Goal: Task Accomplishment & Management: Complete application form

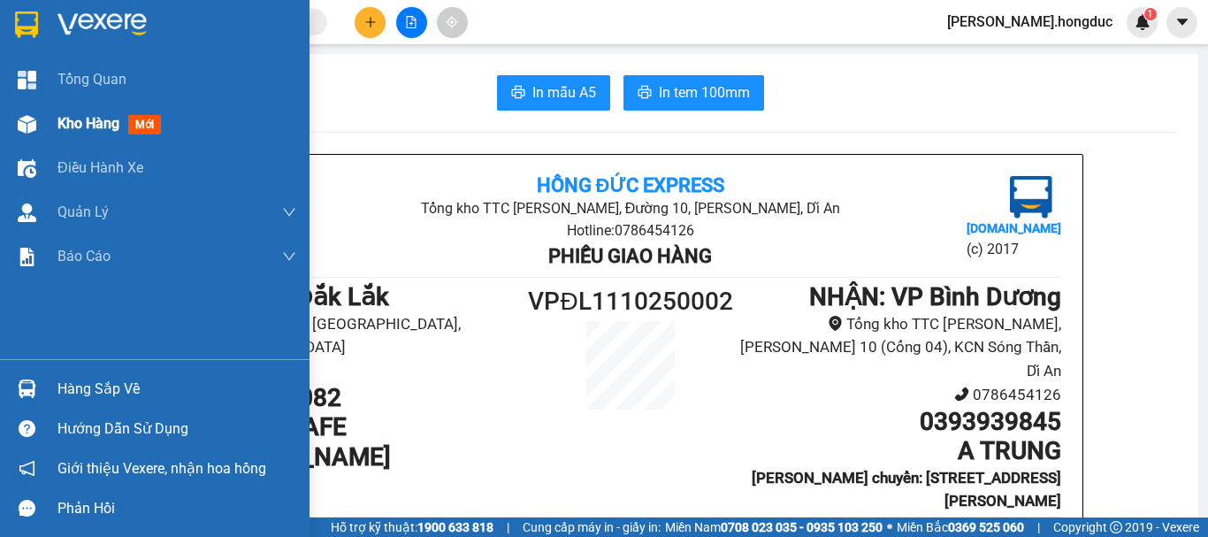
click at [83, 125] on span "Kho hàng" at bounding box center [88, 123] width 62 height 17
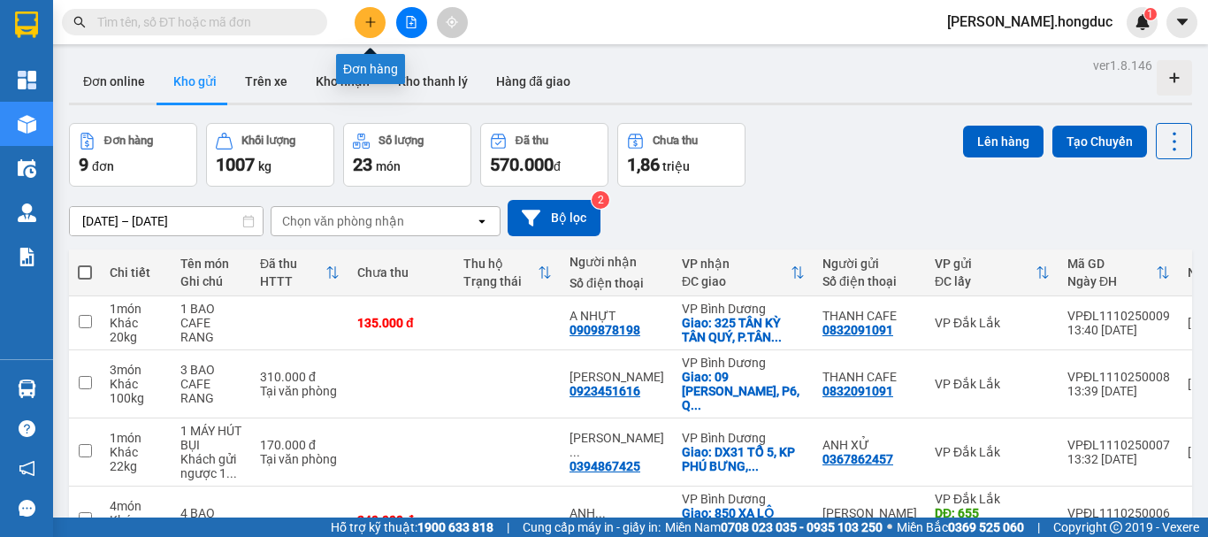
click at [370, 22] on icon "plus" at bounding box center [370, 21] width 10 height 1
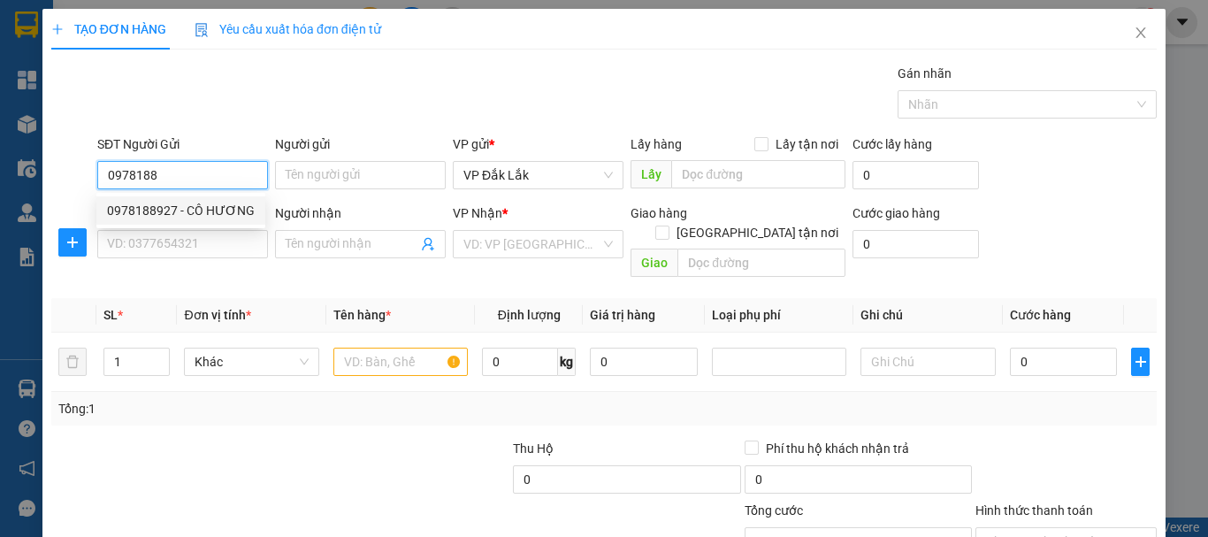
click at [230, 206] on div "0978188927 - CÔ HƯƠNG" at bounding box center [181, 210] width 148 height 19
type input "0978188927"
type input "CÔ HƯƠNG"
type input "0962435353"
type input "[PERSON_NAME]"
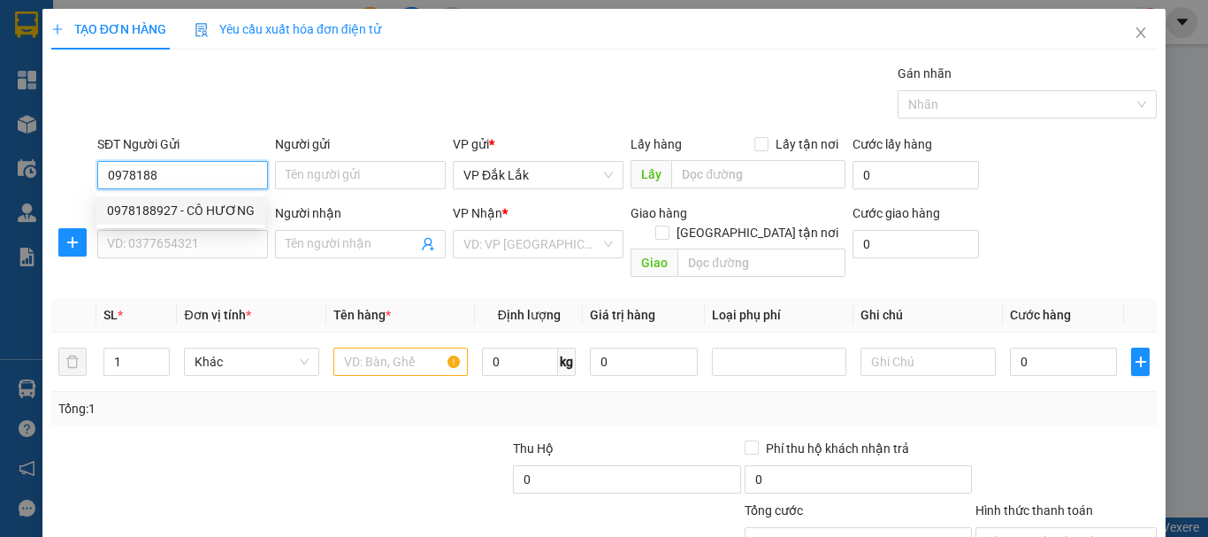
checkbox input "true"
type input "BLOCK 2A CC HÒA LỢI, [GEOGRAPHIC_DATA], TDM"
type input "90.000"
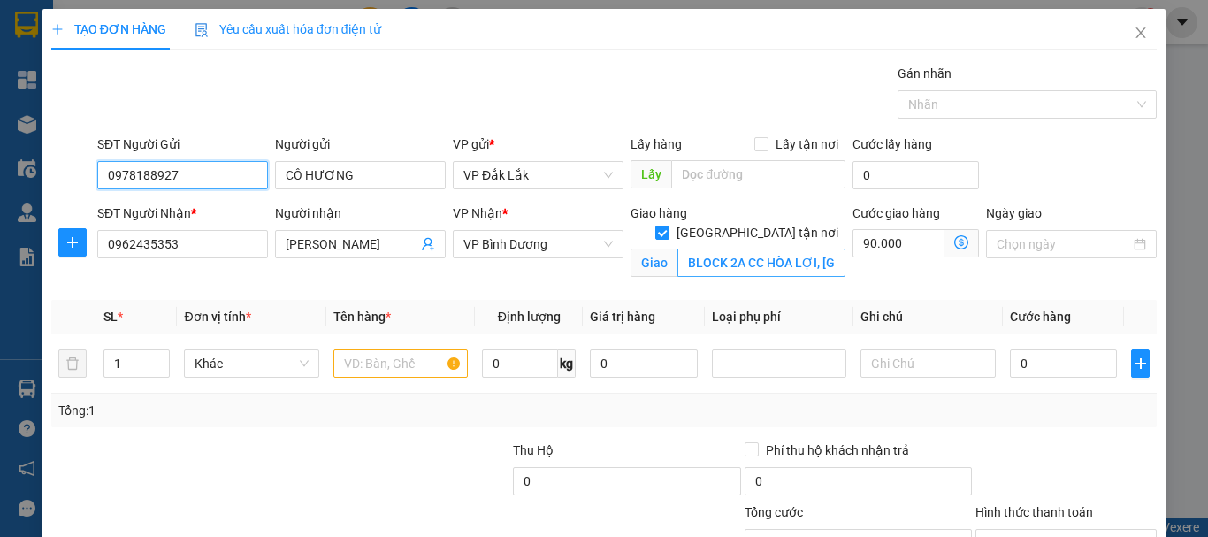
type input "140.000"
type input "0978188927"
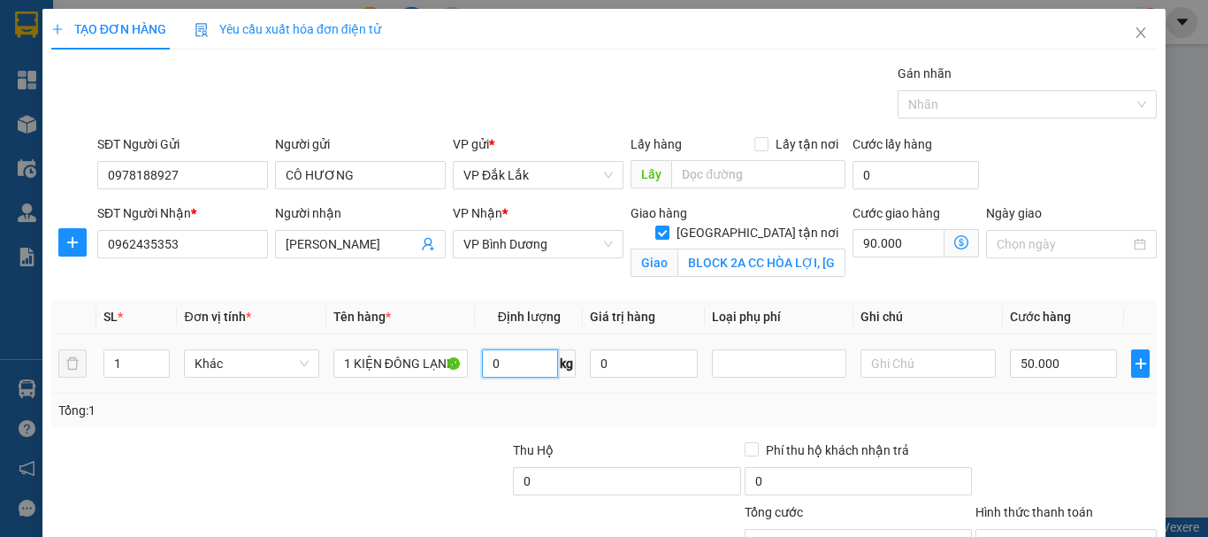
click at [533, 360] on input "0" at bounding box center [520, 363] width 76 height 28
type input "32"
click at [1064, 366] on input "50.000" at bounding box center [1064, 363] width 108 height 28
type input "6"
type input "90.006"
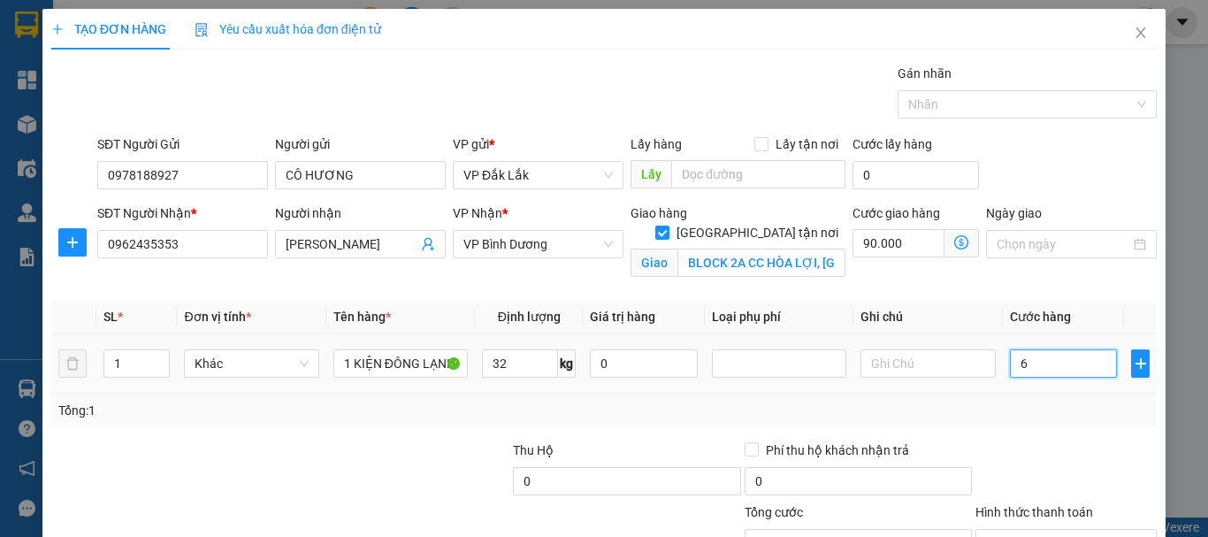
type input "90.006"
type input "60"
type input "90.060"
type input "600"
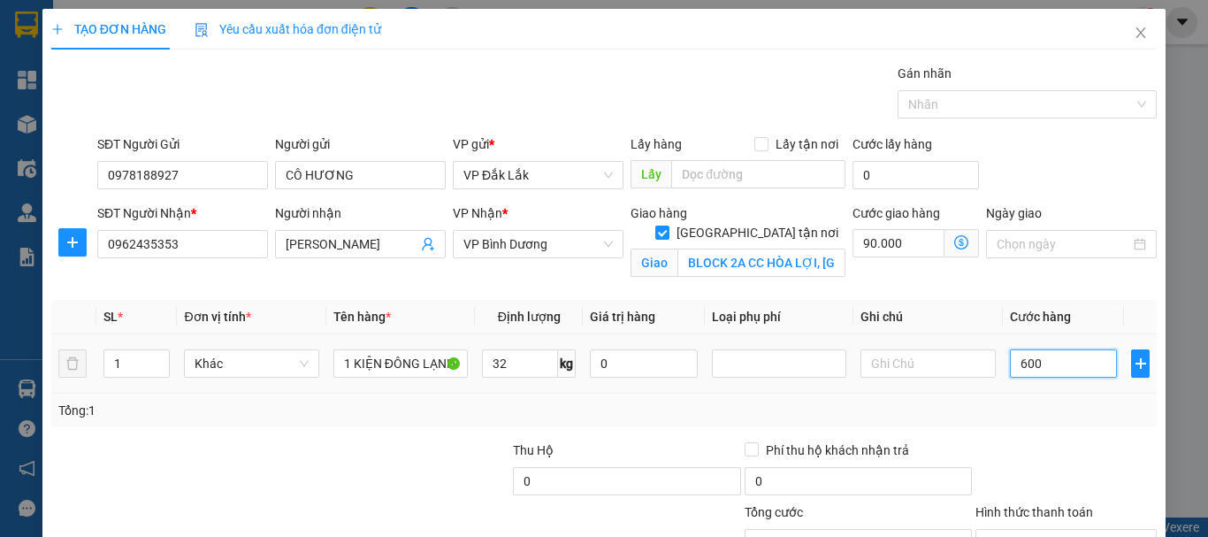
type input "90.600"
type input "6.000"
type input "96.000"
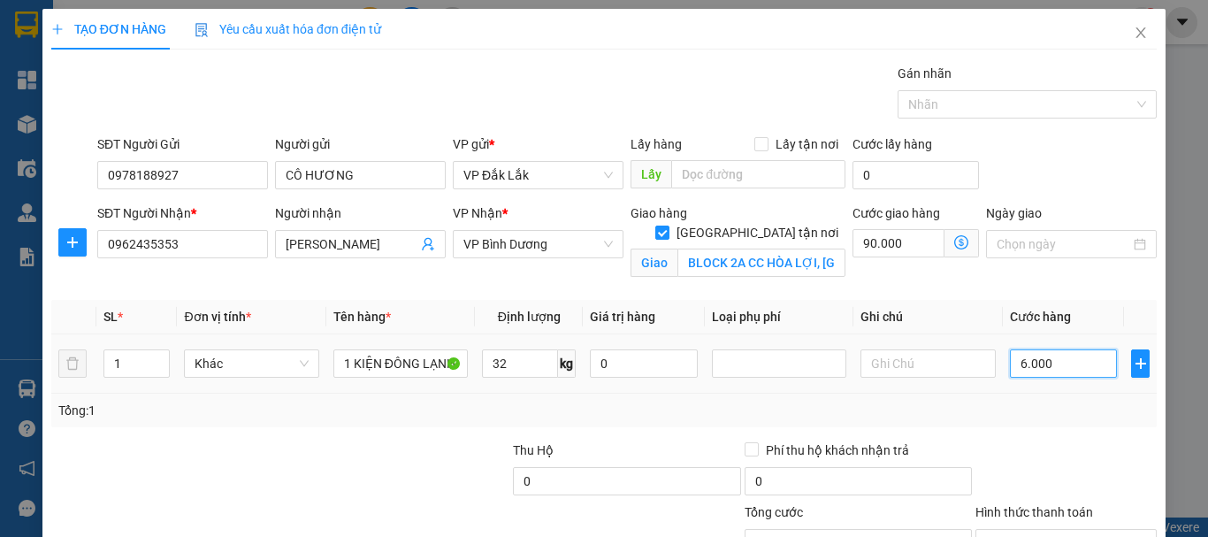
type input "60.000"
type input "150.000"
type input "600.000"
type input "690.000"
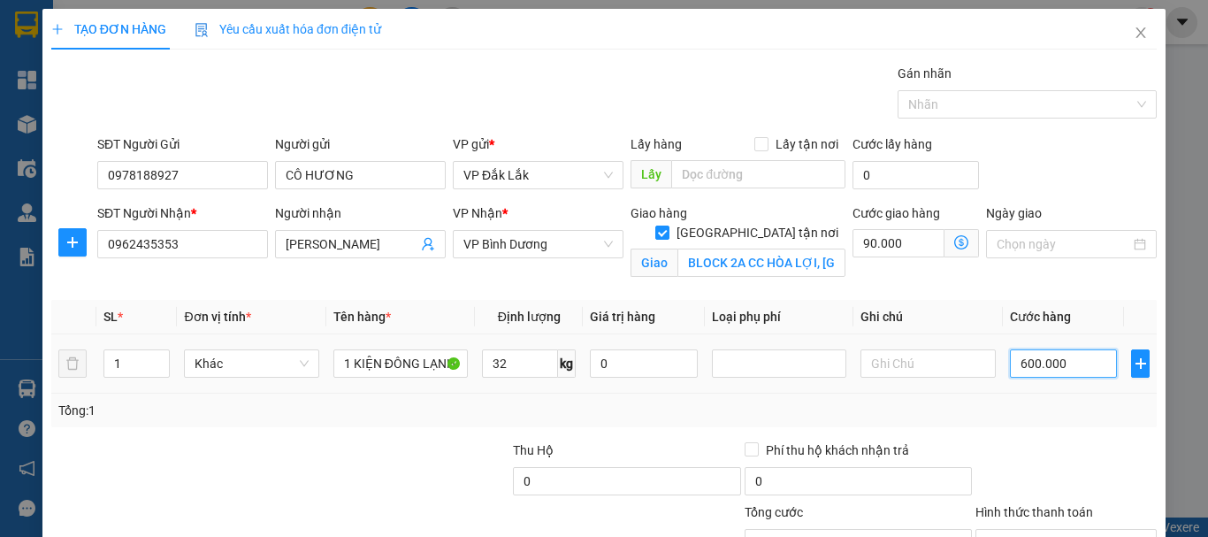
type input "690.000"
type input "60.000"
type input "150.000"
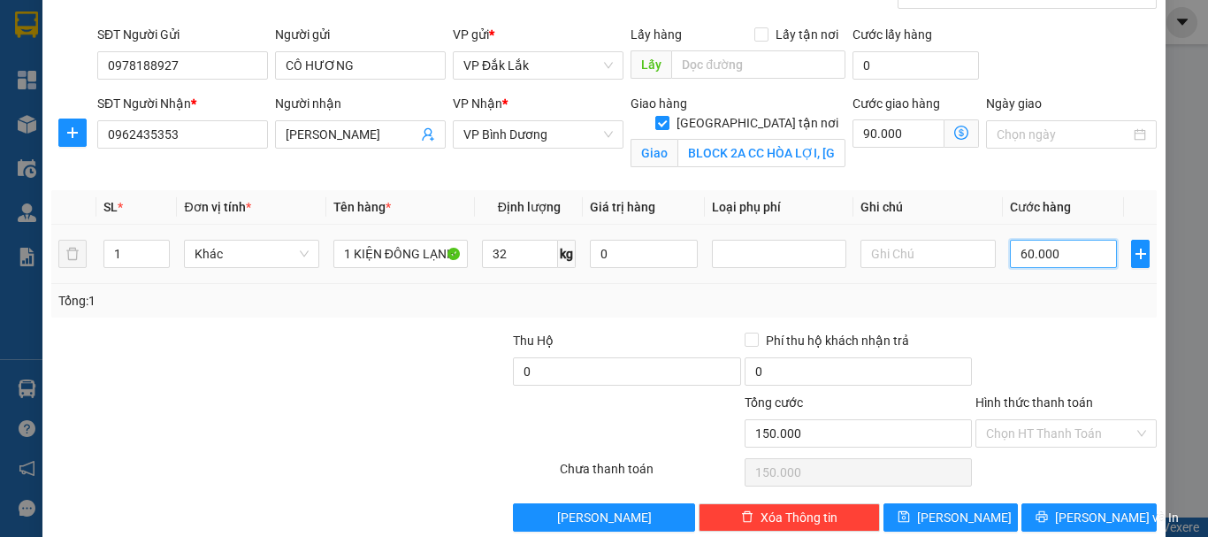
scroll to position [139, 0]
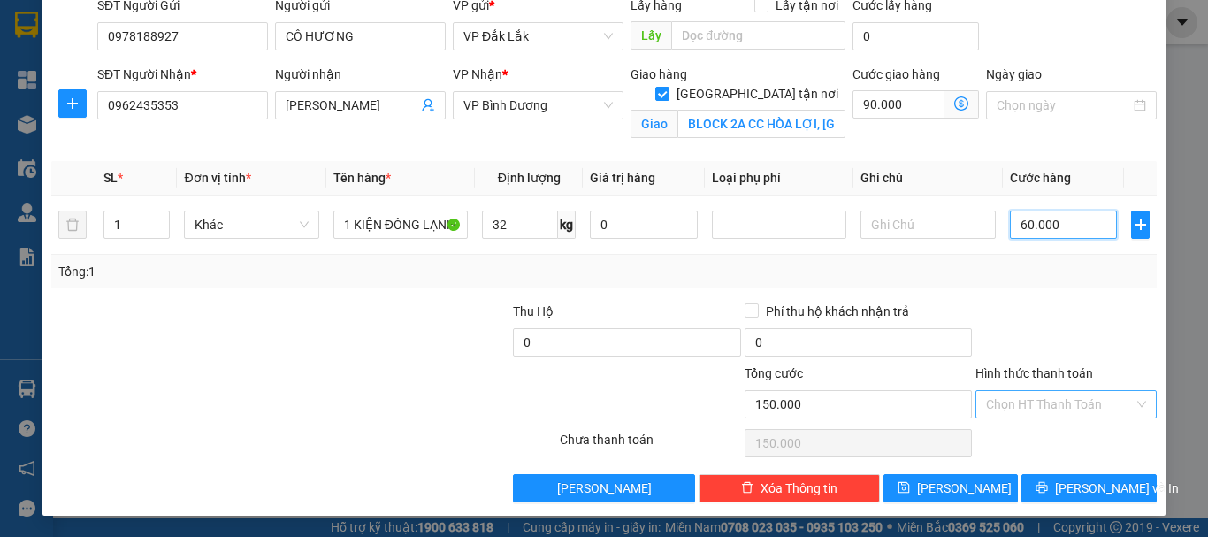
type input "60.000"
click at [1057, 402] on input "Hình thức thanh toán" at bounding box center [1060, 404] width 148 height 27
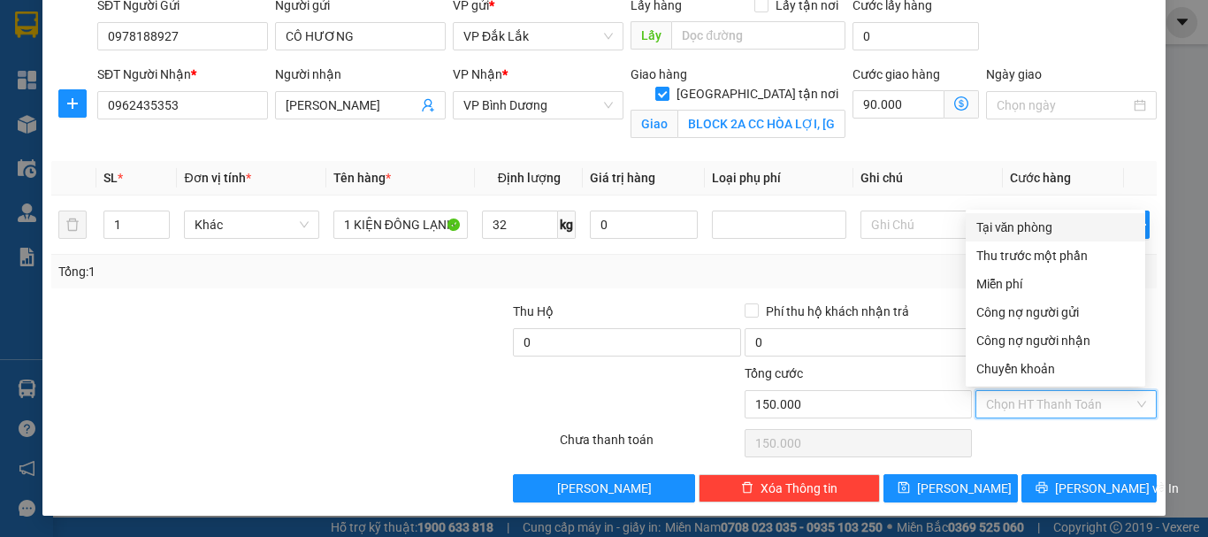
click at [1064, 229] on div "Tại văn phòng" at bounding box center [1055, 226] width 158 height 19
type input "0"
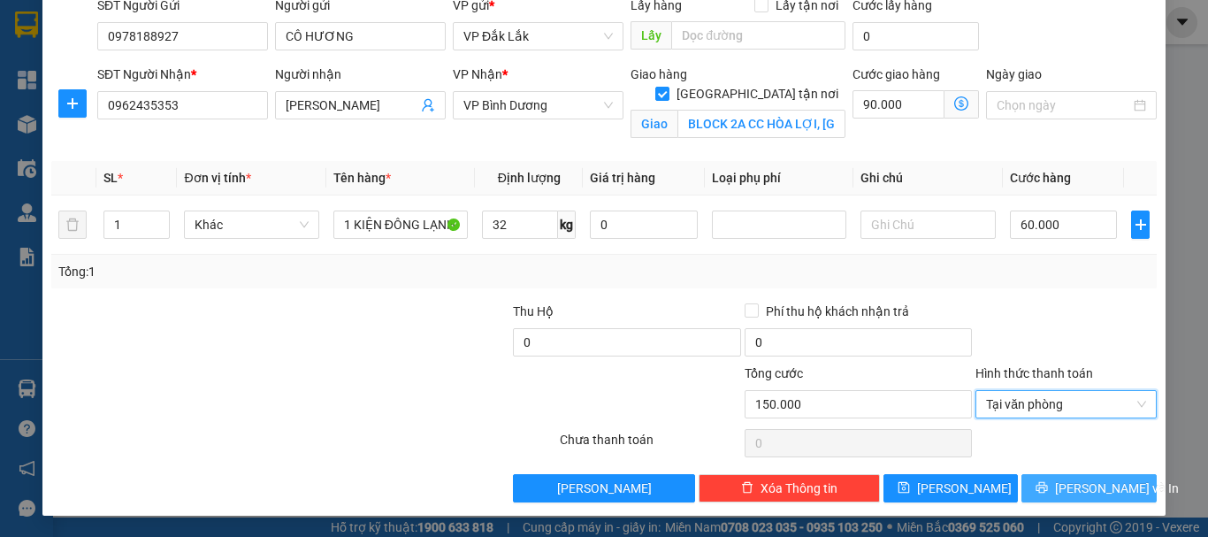
click at [1059, 485] on button "[PERSON_NAME] và In" at bounding box center [1088, 488] width 135 height 28
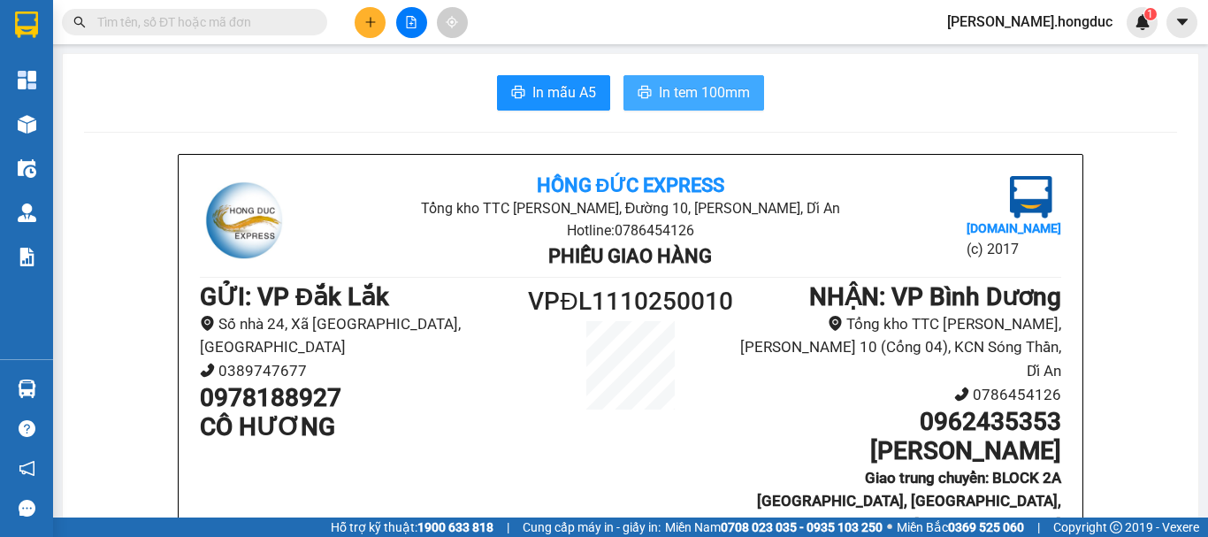
click at [691, 98] on span "In tem 100mm" at bounding box center [704, 92] width 91 height 22
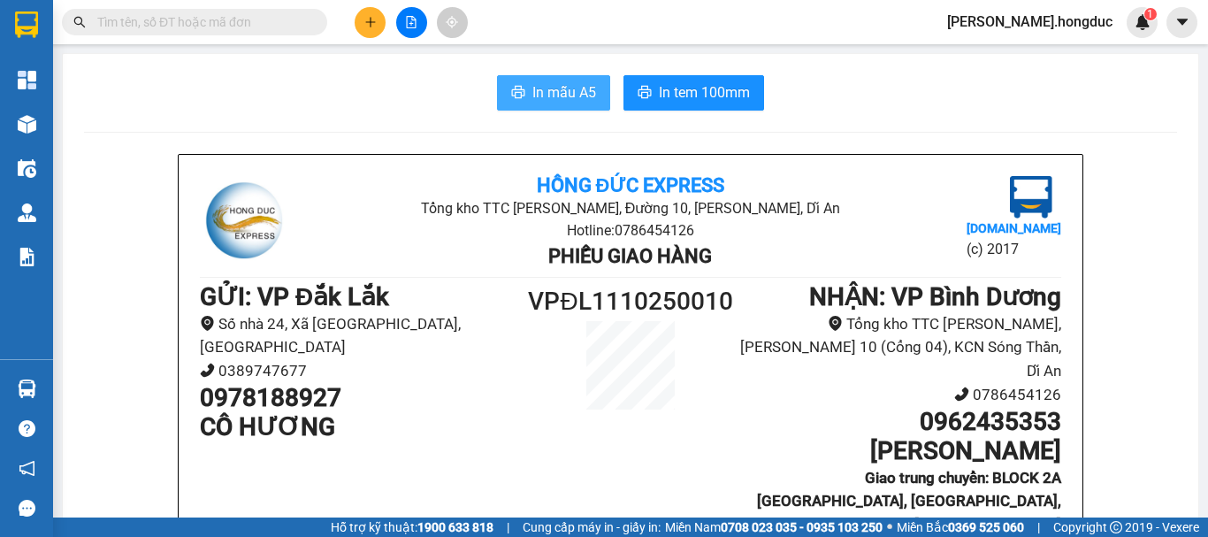
click at [534, 87] on span "In mẫu A5" at bounding box center [564, 92] width 64 height 22
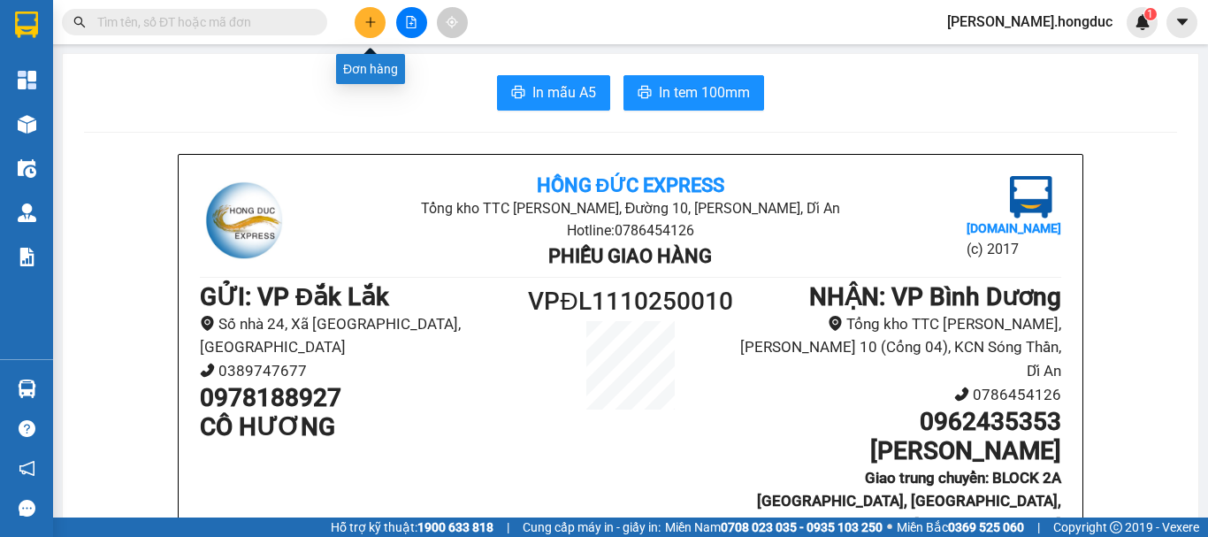
click at [369, 21] on icon "plus" at bounding box center [370, 22] width 12 height 12
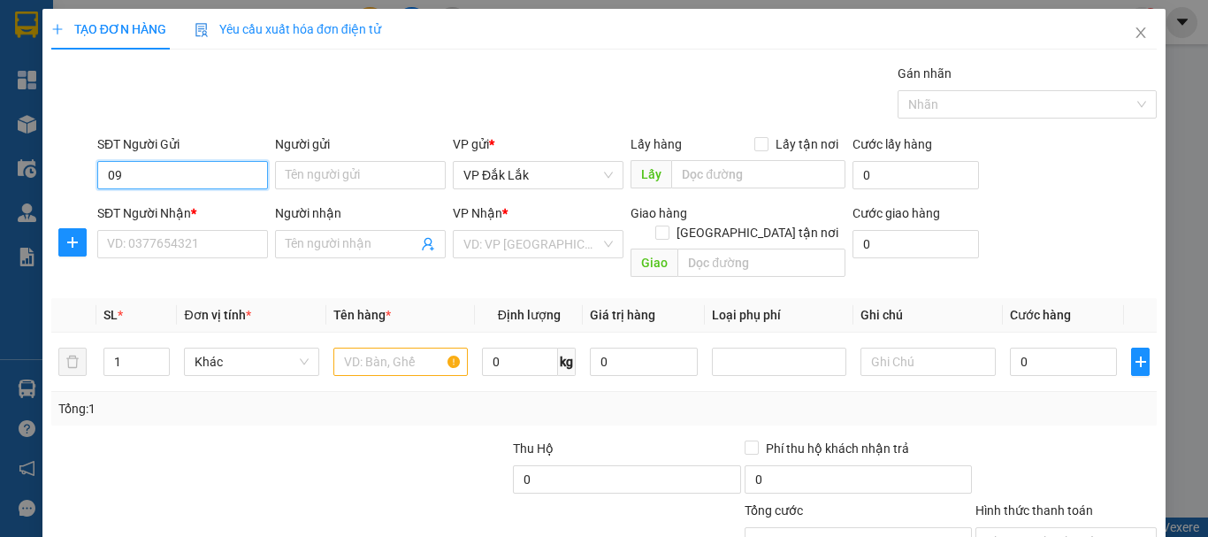
type input "0"
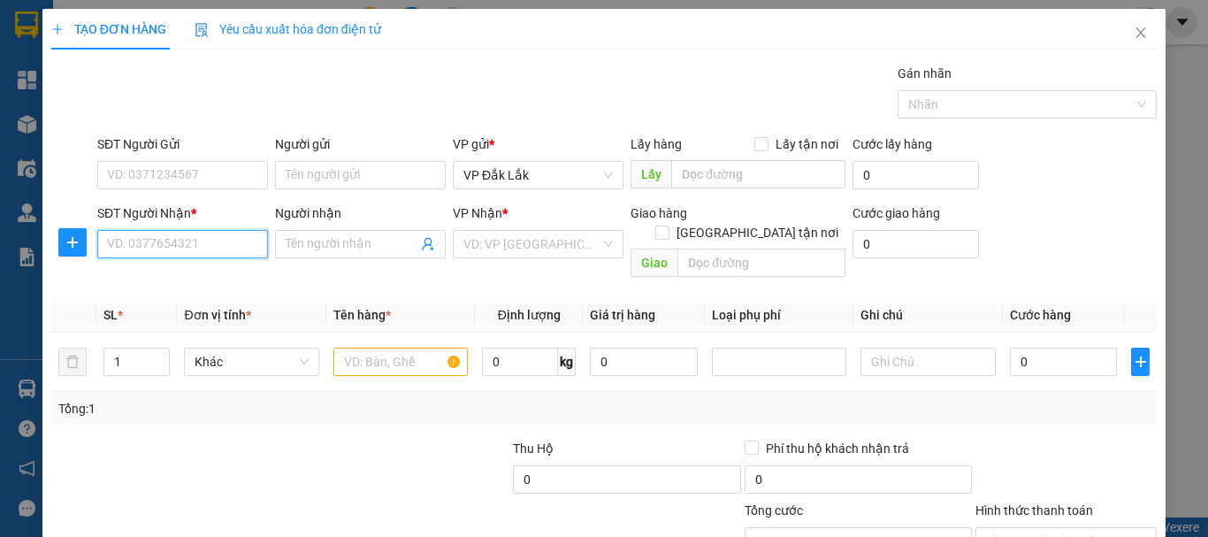
click at [214, 246] on input "SĐT Người Nhận *" at bounding box center [182, 244] width 171 height 28
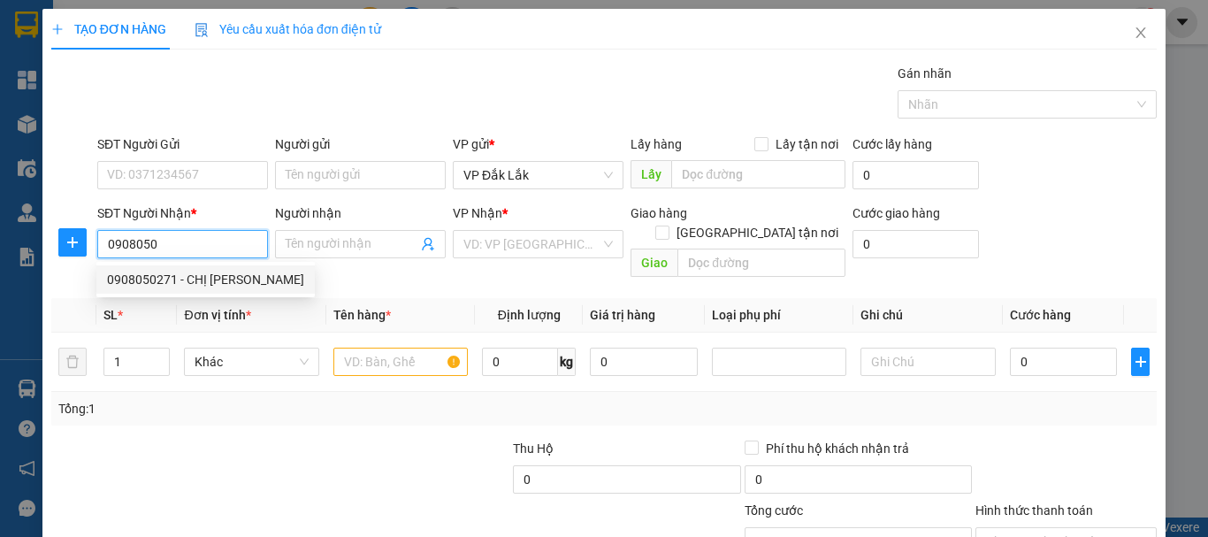
click at [202, 283] on div "0908050271 - CHỊ [PERSON_NAME]" at bounding box center [205, 279] width 197 height 19
type input "0908050271"
type input "CHỊ [PERSON_NAME]"
checkbox input "true"
type input "127 [PERSON_NAME], DĨ AN, BD"
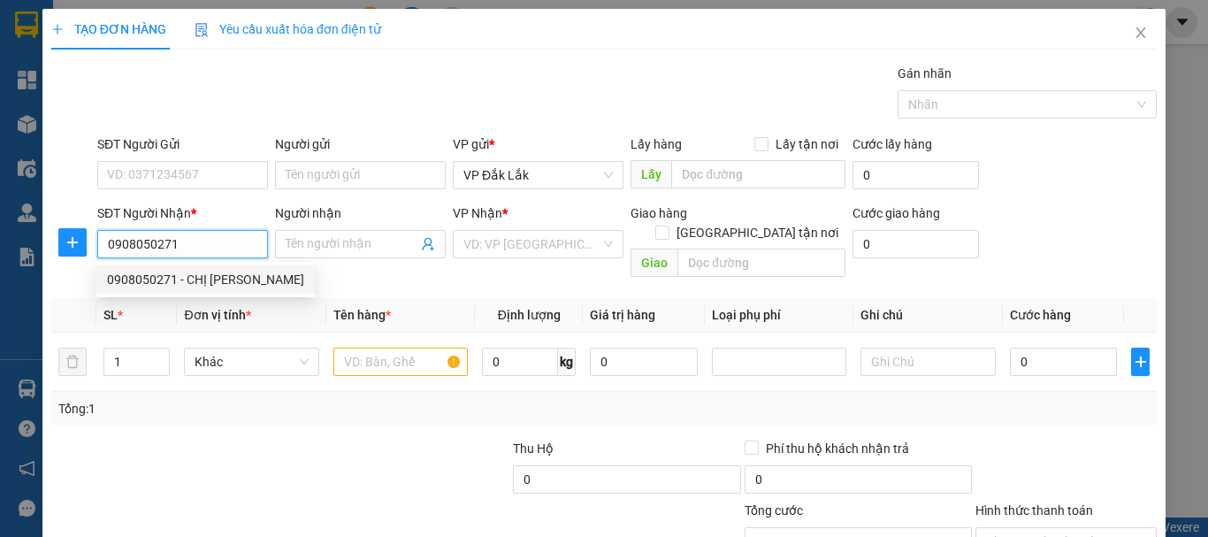
type input "60.000"
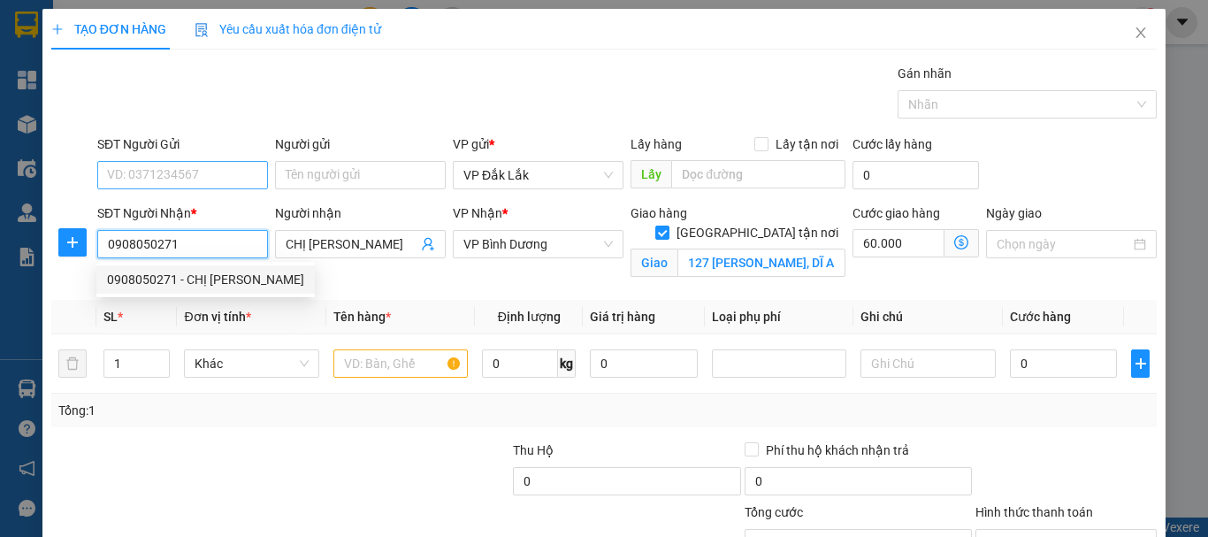
type input "115.000"
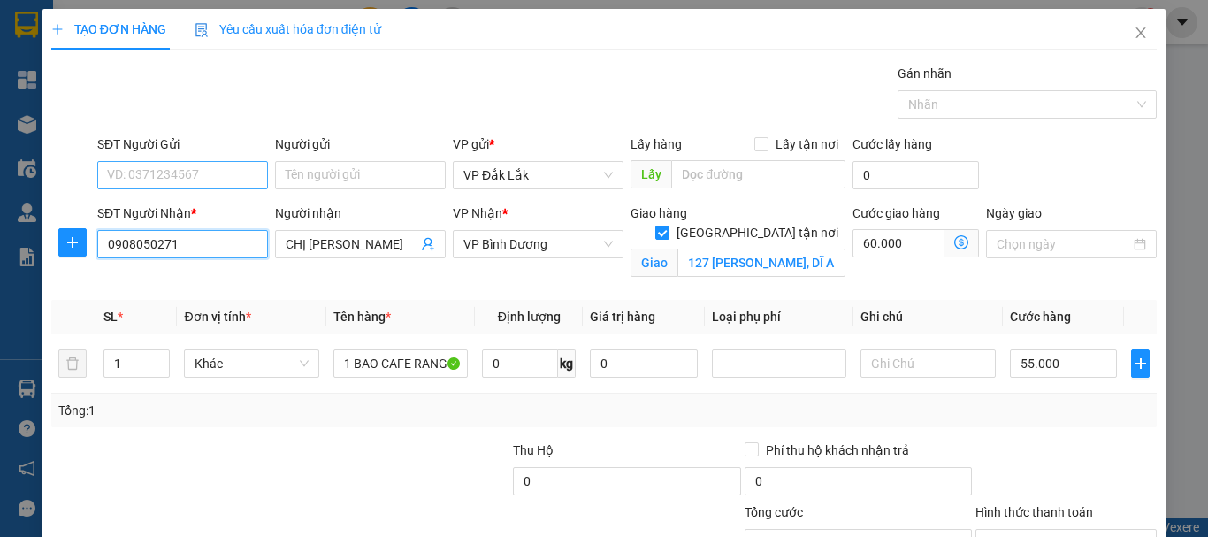
type input "0908050271"
click at [220, 174] on input "SĐT Người Gửi" at bounding box center [182, 175] width 171 height 28
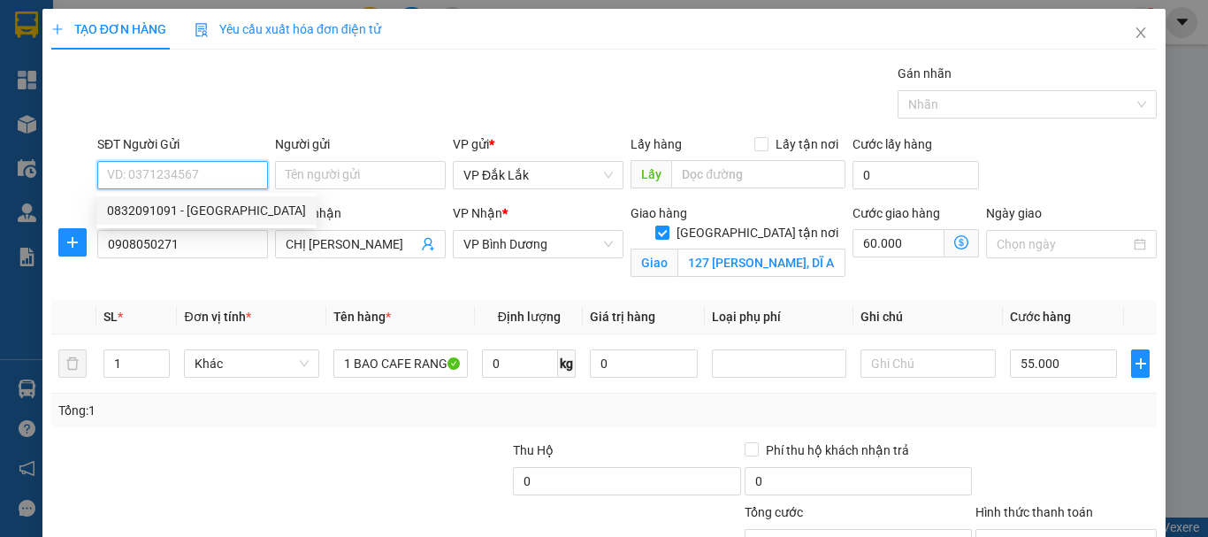
click at [224, 212] on div "0832091091 - [GEOGRAPHIC_DATA]" at bounding box center [206, 210] width 199 height 19
type input "0832091091"
type input "THANH CAFE"
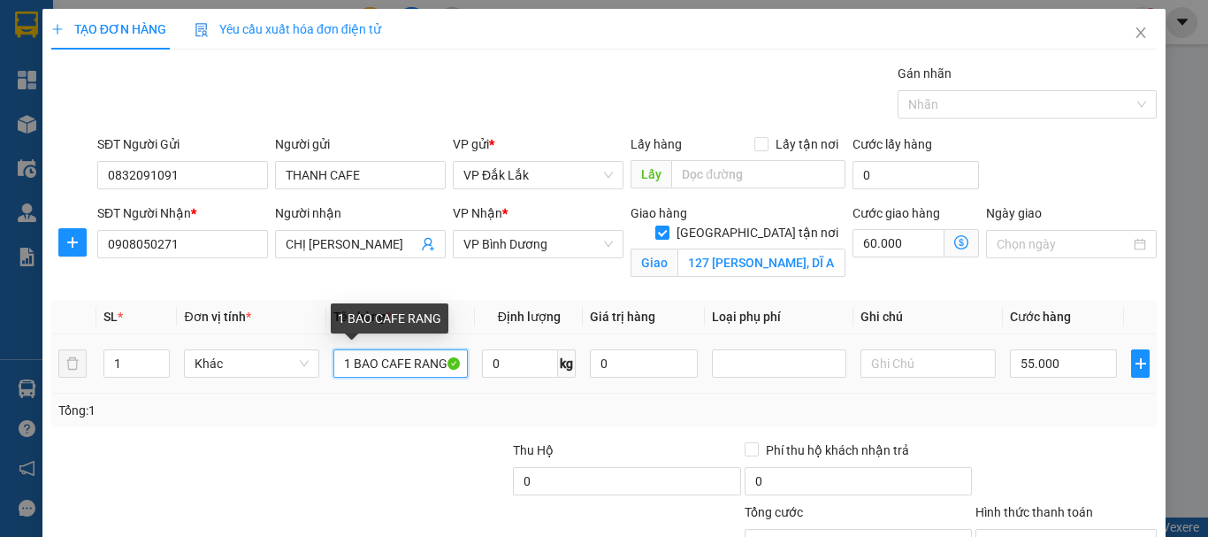
click at [373, 364] on input "1 BAO CAFE RANG" at bounding box center [400, 363] width 134 height 28
type input "1 KIỆN CAFE RANG"
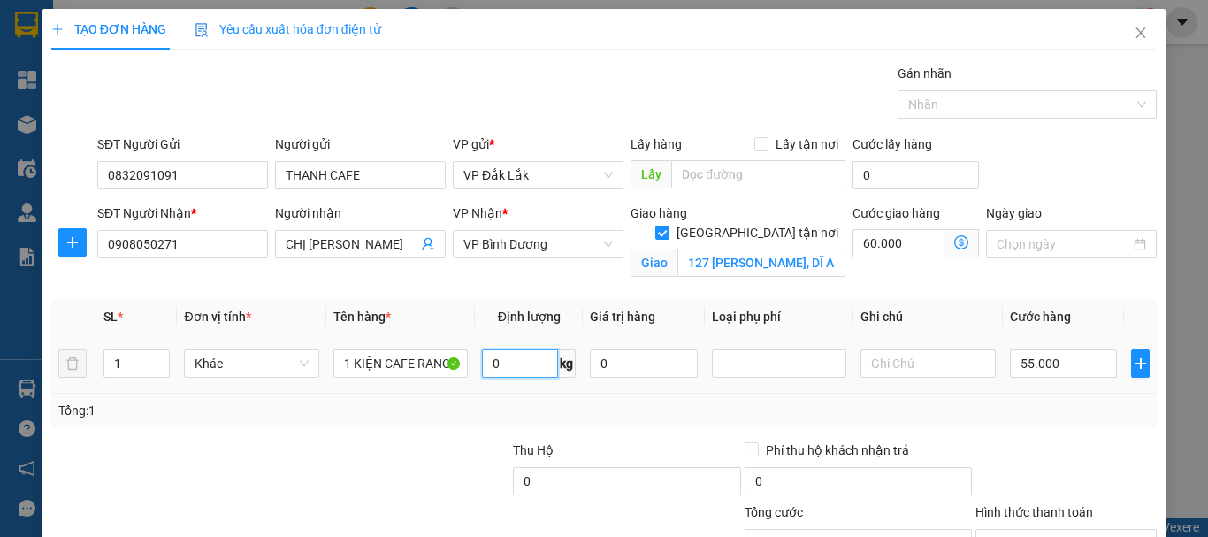
click at [507, 360] on input "0" at bounding box center [520, 363] width 76 height 28
type input "4"
click at [1080, 364] on input "55.000" at bounding box center [1064, 363] width 108 height 28
type input "3"
type input "60.003"
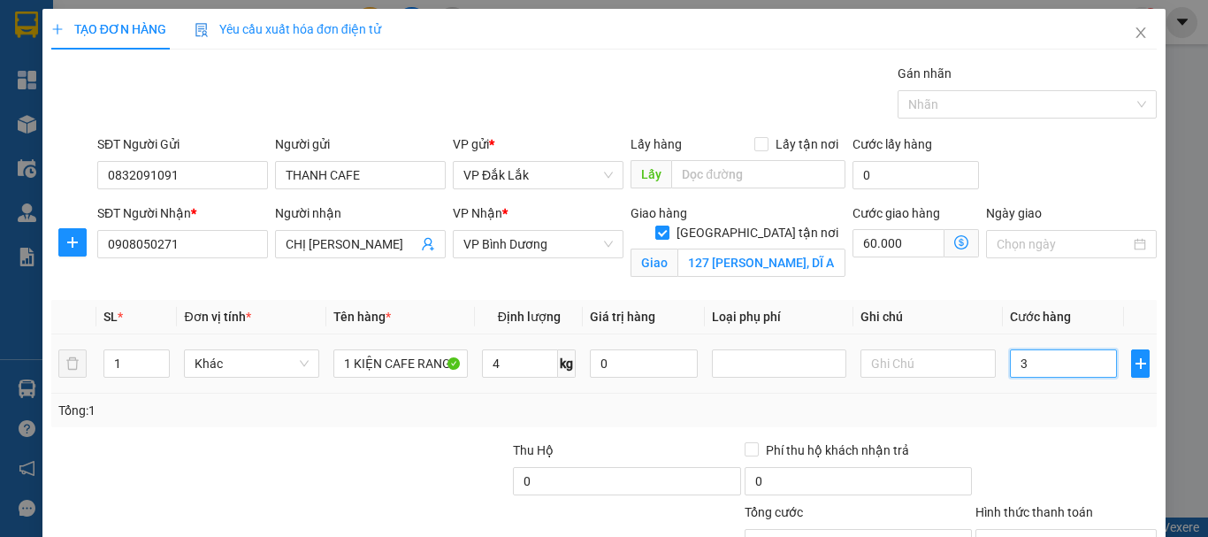
type input "60.003"
type input "30"
type input "60.030"
type input "300"
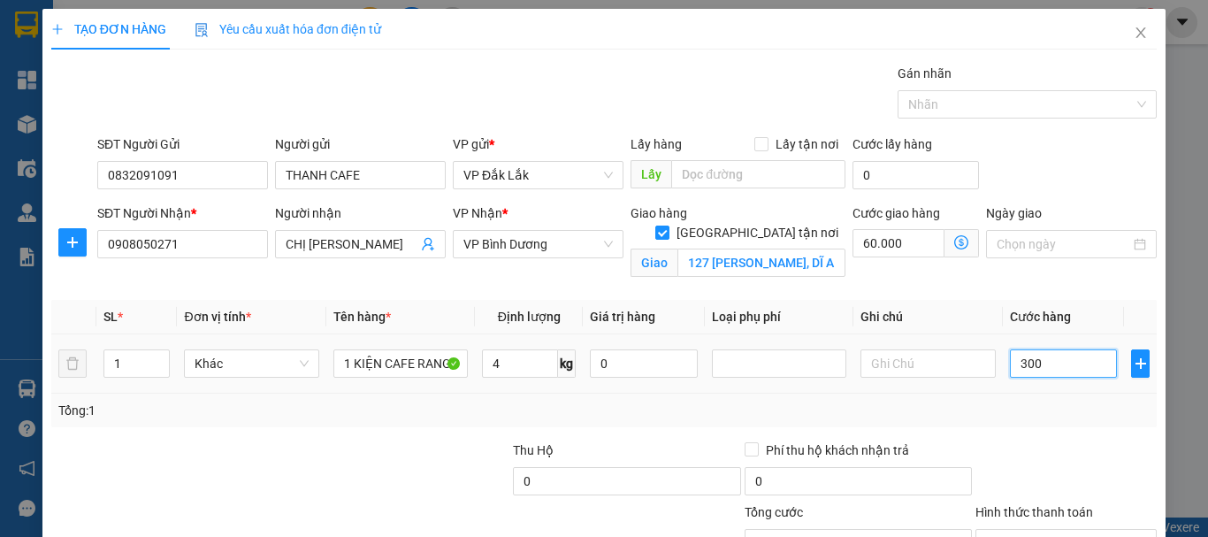
type input "60.300"
type input "3.000"
type input "63.000"
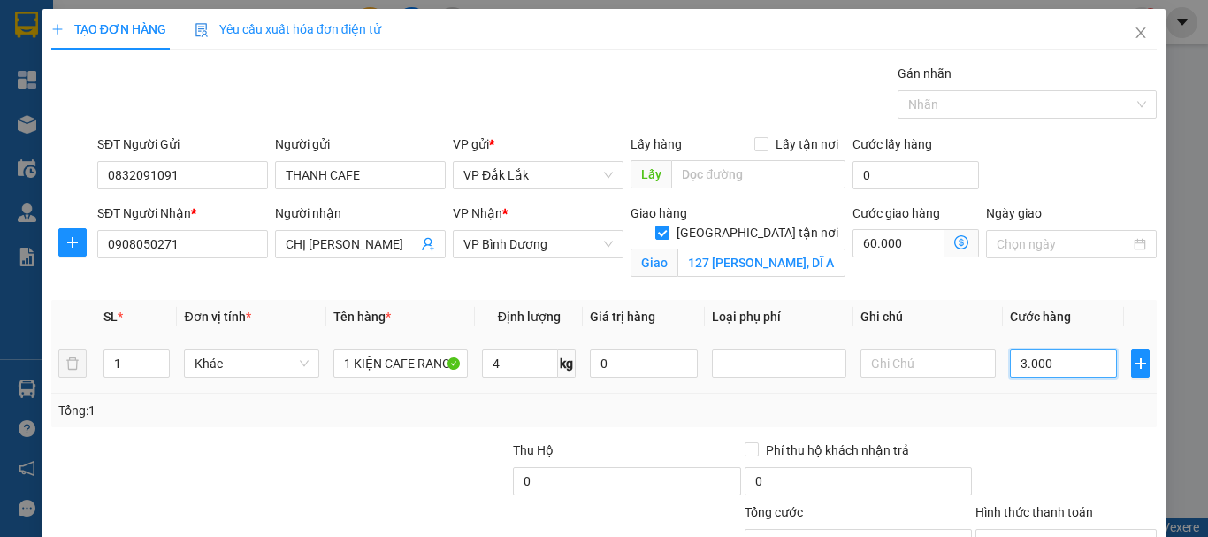
type input "30.000"
type input "90.000"
click at [1064, 530] on input "Hình thức thanh toán" at bounding box center [1060, 543] width 148 height 27
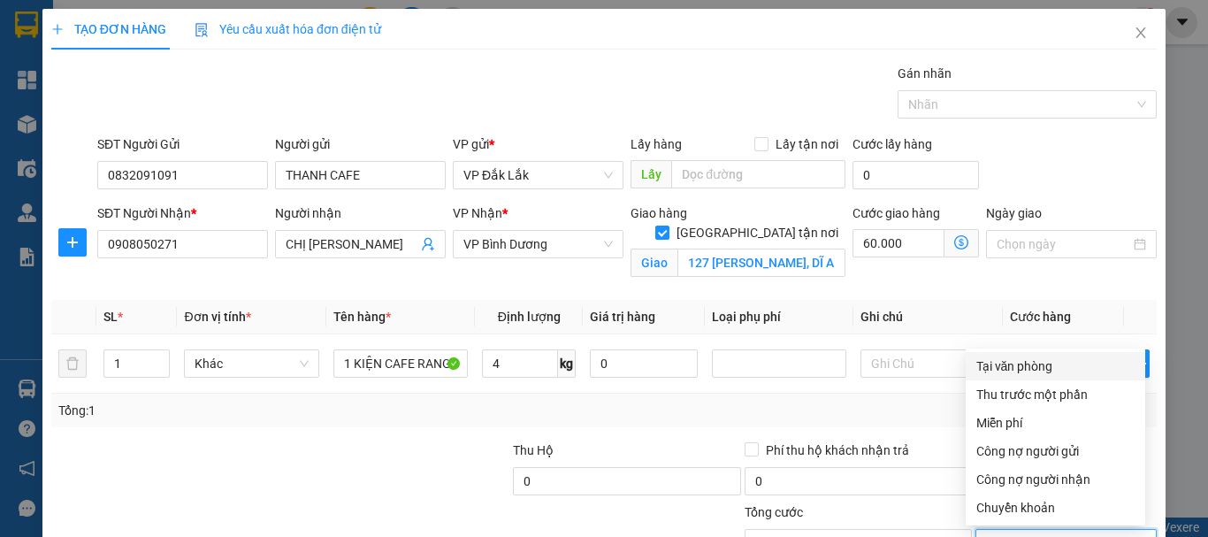
click at [1057, 356] on div "Tại văn phòng" at bounding box center [1055, 365] width 158 height 19
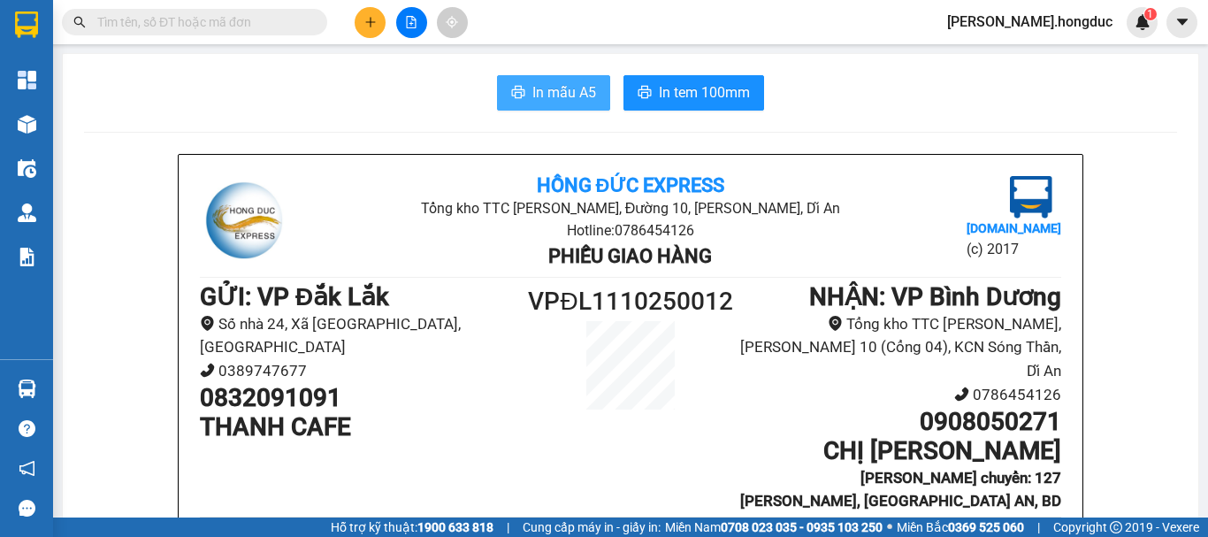
click at [576, 97] on span "In mẫu A5" at bounding box center [564, 92] width 64 height 22
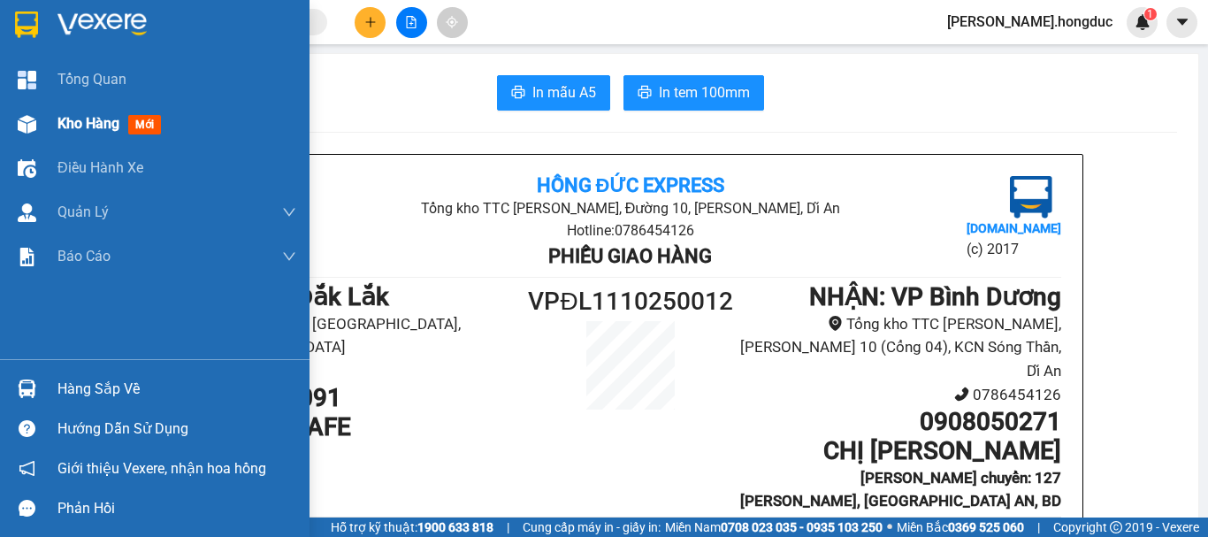
click at [83, 123] on span "Kho hàng" at bounding box center [88, 123] width 62 height 17
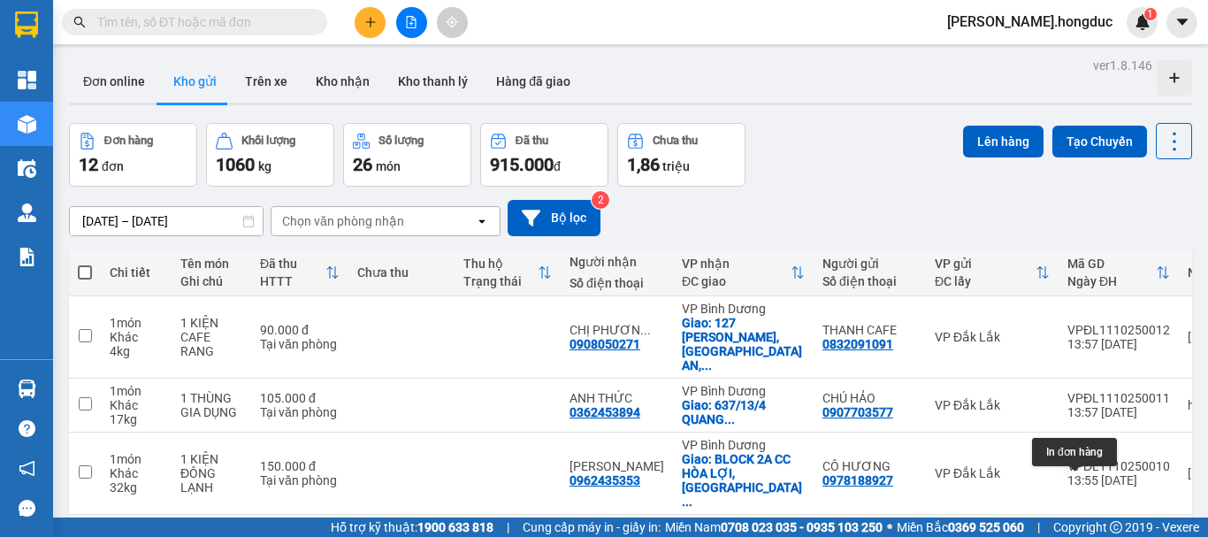
click at [1081, 535] on icon at bounding box center [1087, 541] width 12 height 12
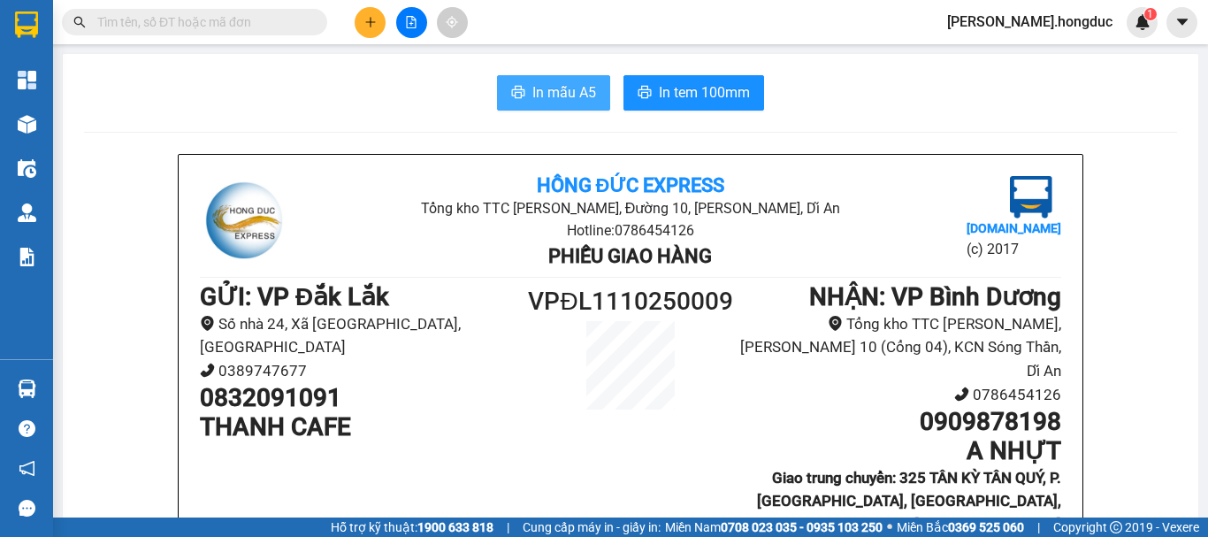
click at [537, 96] on span "In mẫu A5" at bounding box center [564, 92] width 64 height 22
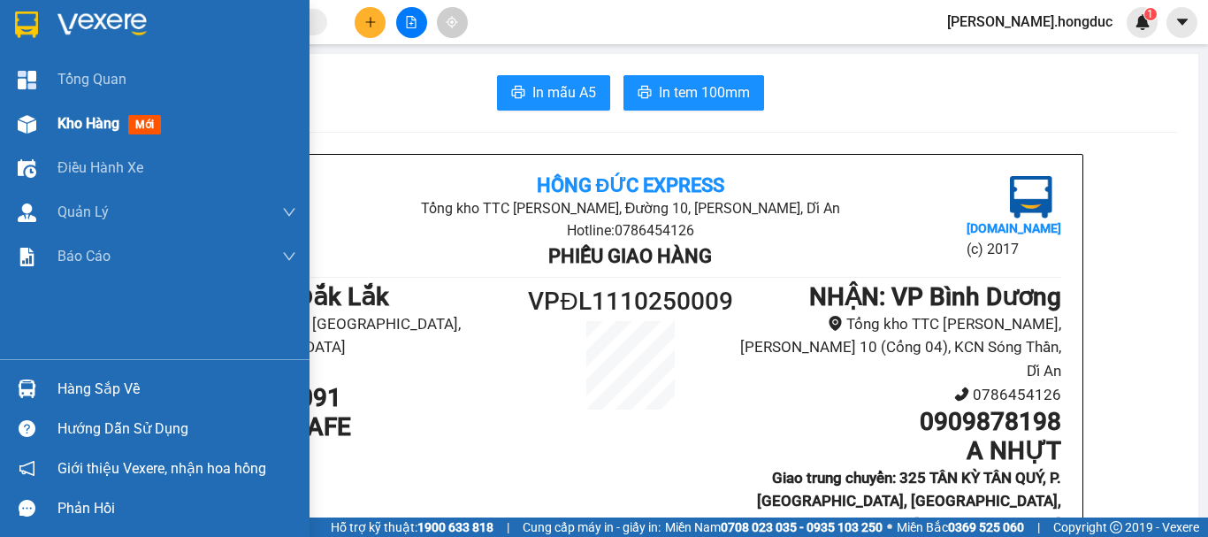
click at [56, 121] on div "Kho hàng mới" at bounding box center [154, 124] width 309 height 44
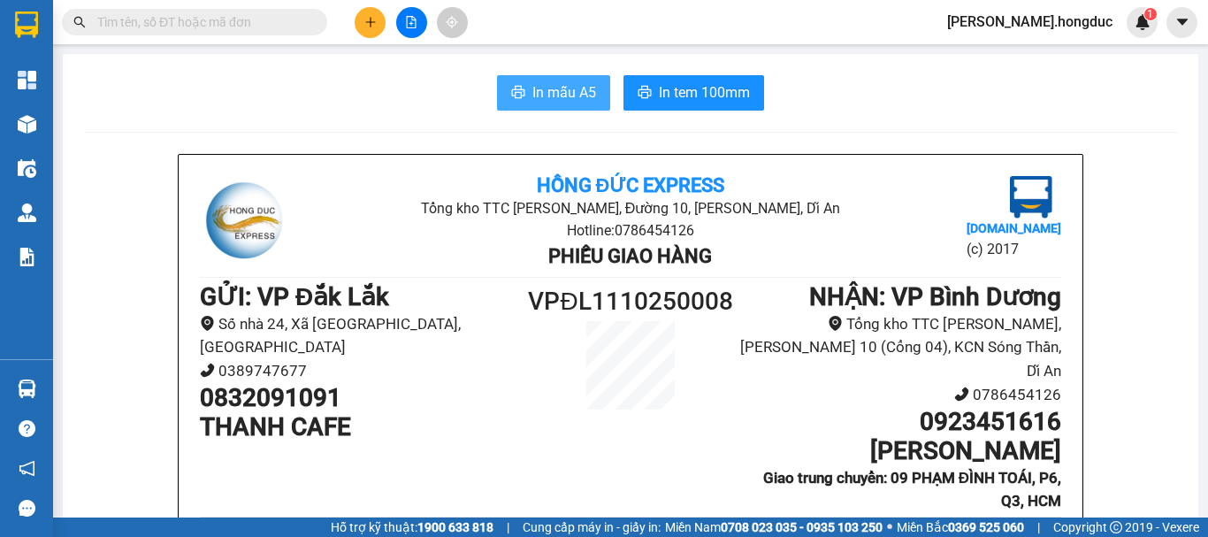
click at [549, 91] on span "In mẫu A5" at bounding box center [564, 92] width 64 height 22
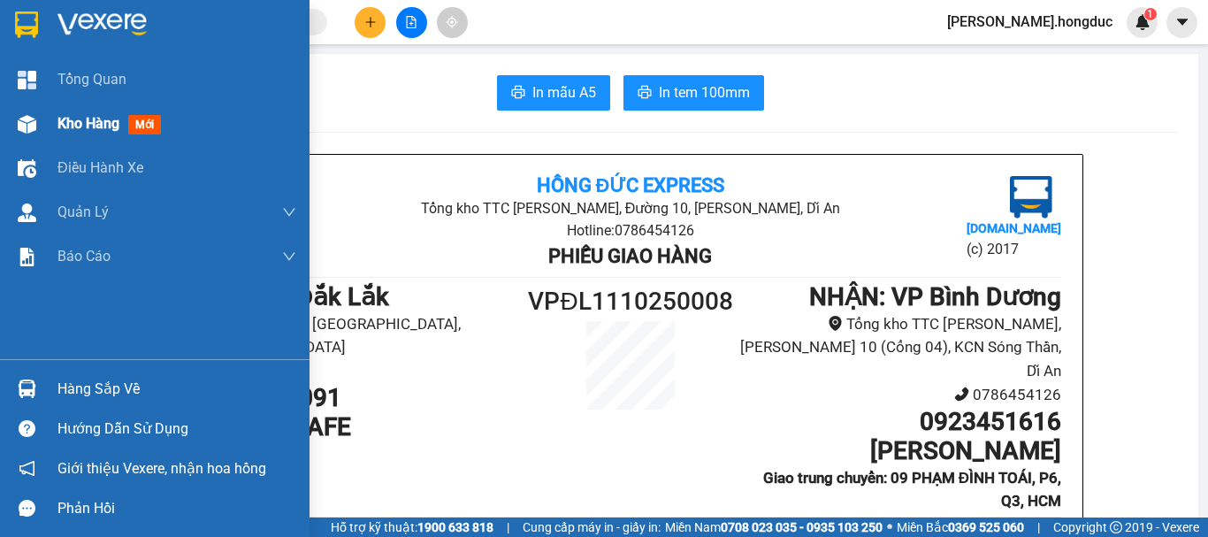
click at [80, 128] on span "Kho hàng" at bounding box center [88, 123] width 62 height 17
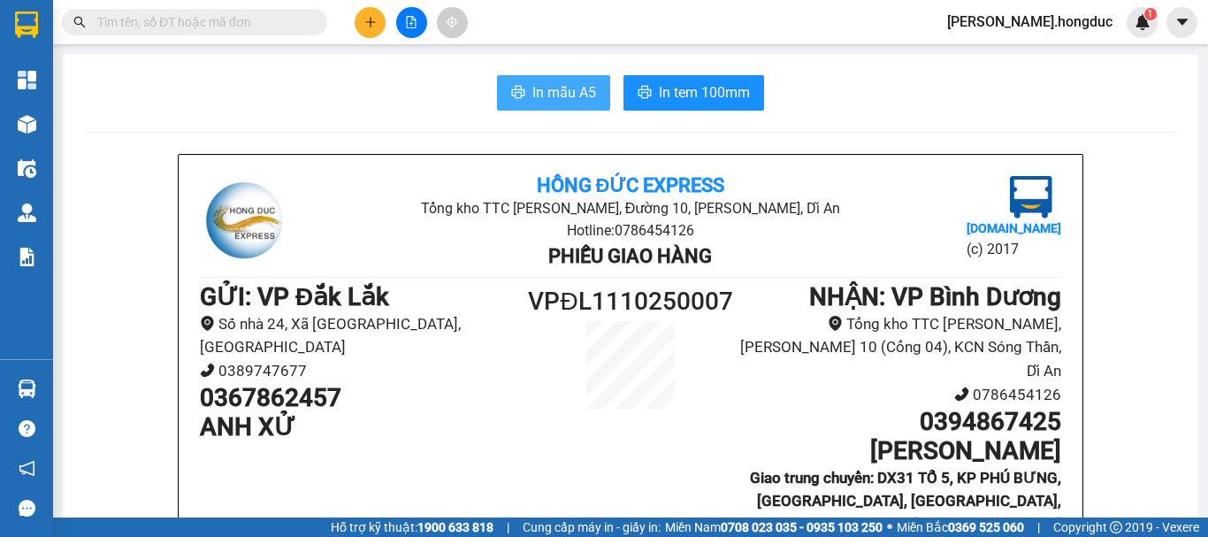
click at [568, 98] on span "In mẫu A5" at bounding box center [564, 92] width 64 height 22
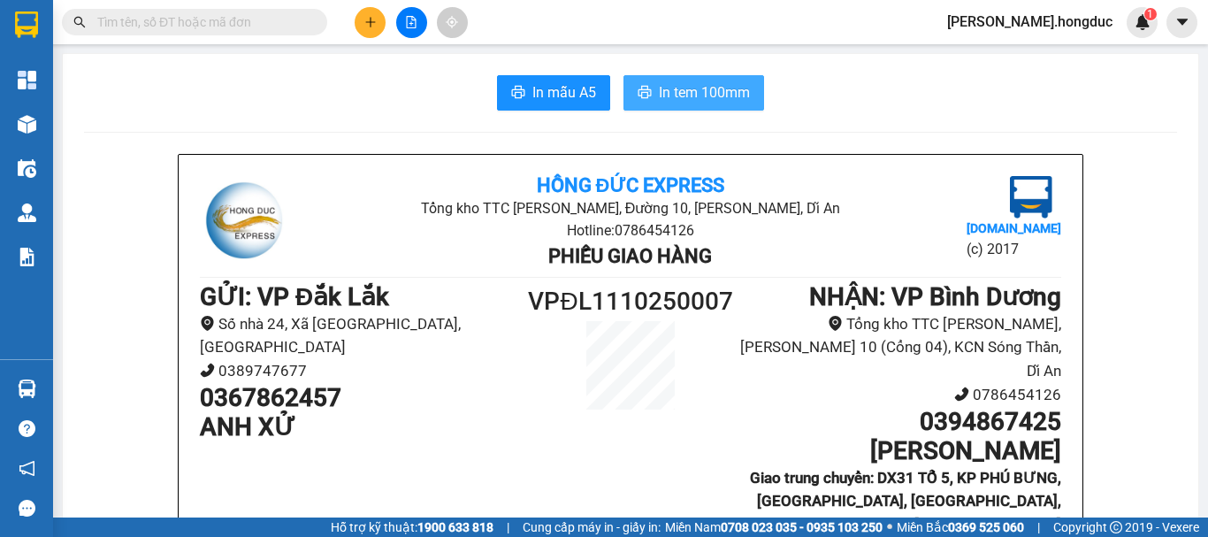
click at [714, 95] on span "In tem 100mm" at bounding box center [704, 92] width 91 height 22
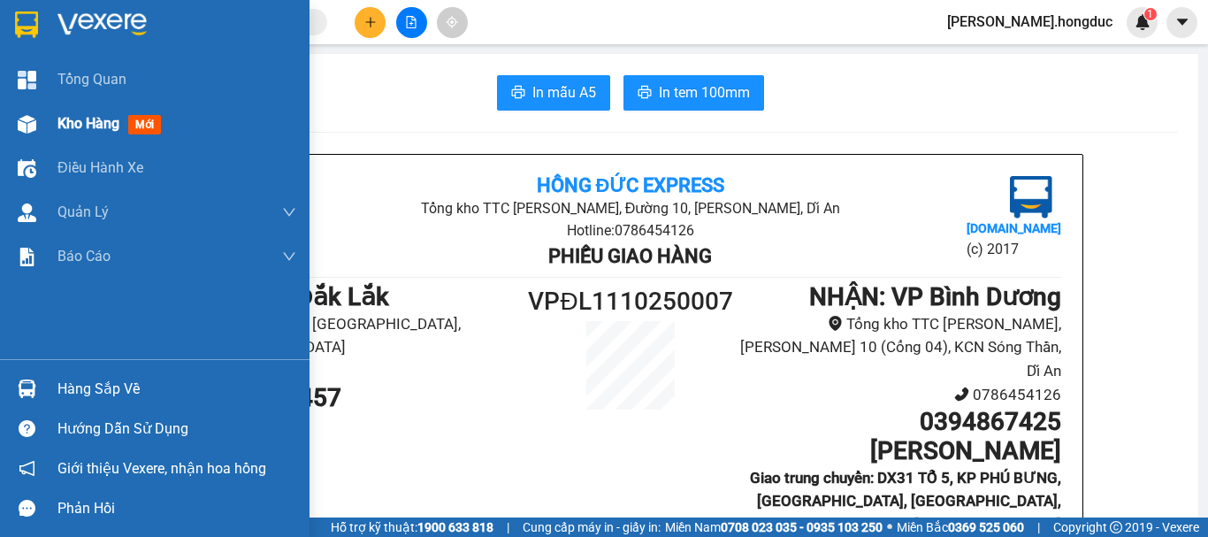
click at [88, 122] on span "Kho hàng" at bounding box center [88, 123] width 62 height 17
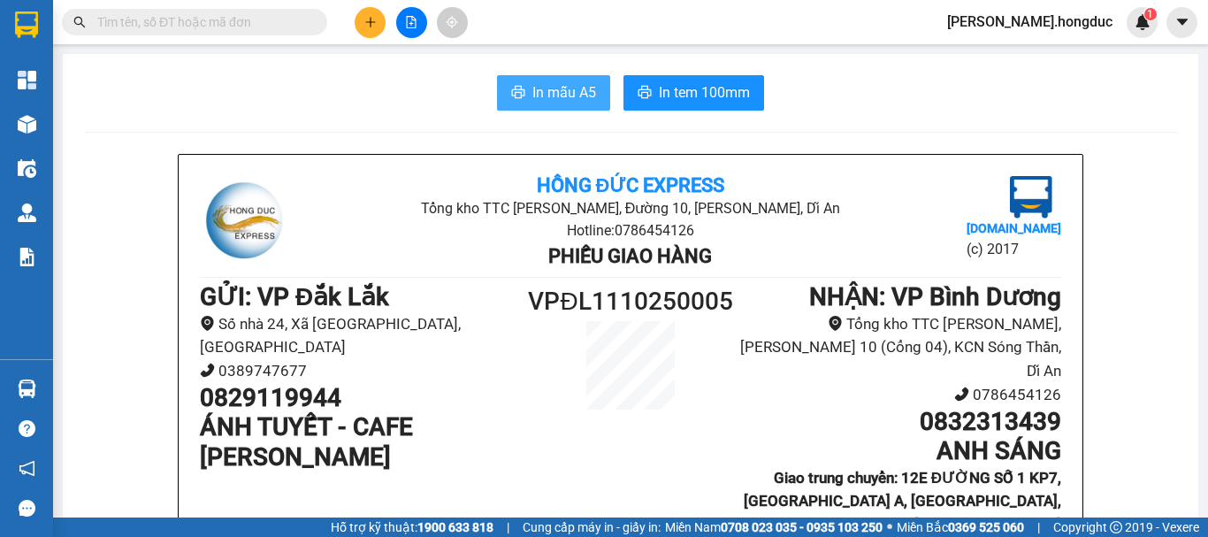
click at [568, 101] on span "In mẫu A5" at bounding box center [564, 92] width 64 height 22
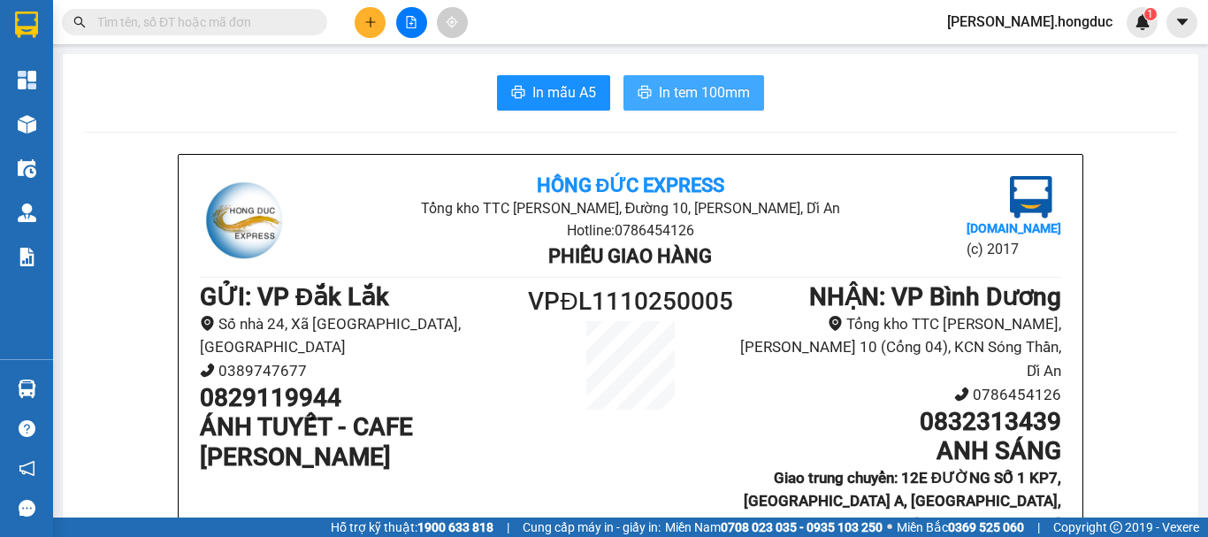
click at [705, 89] on span "In tem 100mm" at bounding box center [704, 92] width 91 height 22
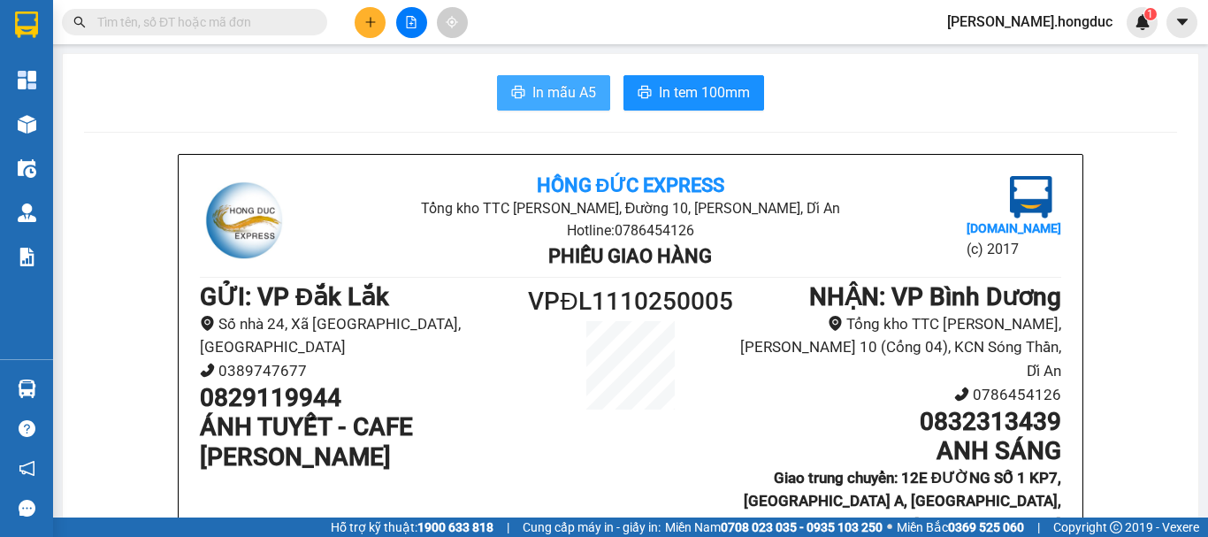
click at [541, 98] on span "In mẫu A5" at bounding box center [564, 92] width 64 height 22
click at [519, 96] on button "In mẫu A5" at bounding box center [553, 92] width 113 height 35
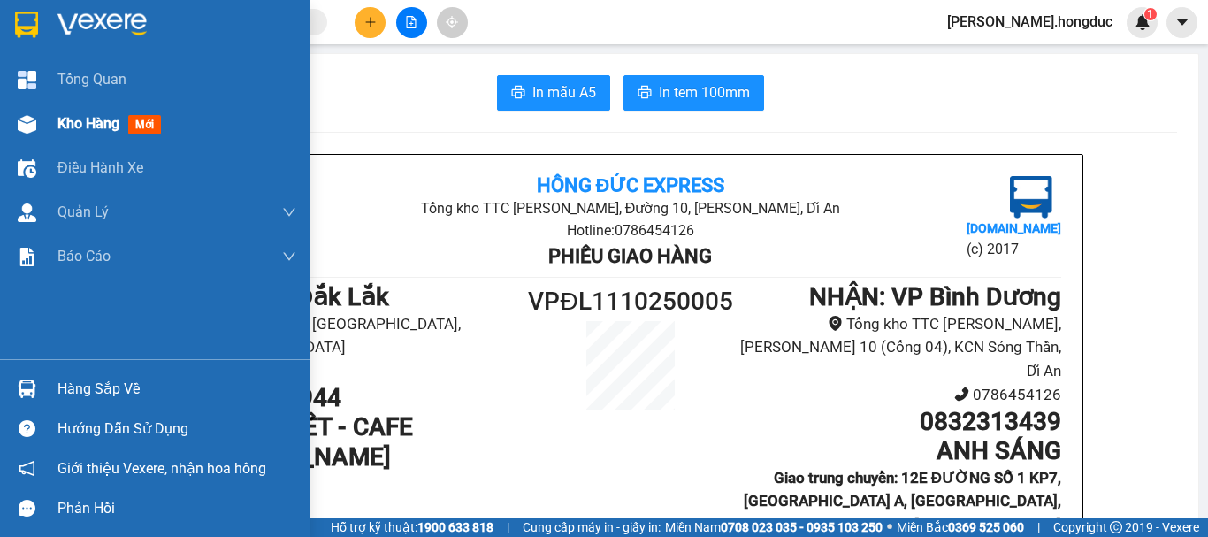
click at [73, 125] on span "Kho hàng" at bounding box center [88, 123] width 62 height 17
